Goal: Submit feedback/report problem

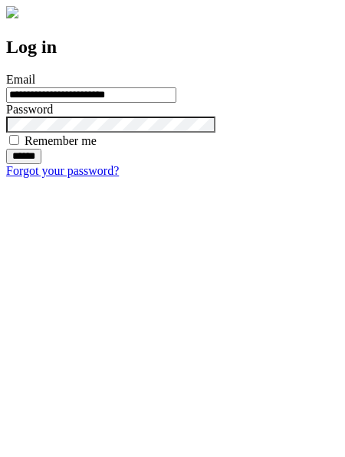
click at [41, 164] on input "******" at bounding box center [23, 156] width 35 height 15
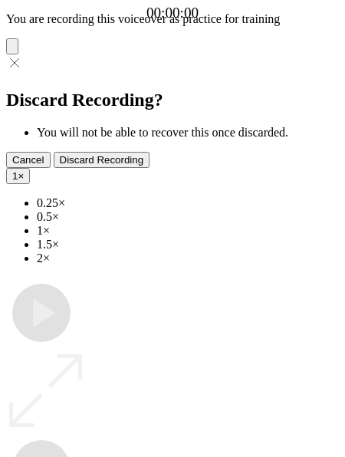
type input "**********"
